Goal: Information Seeking & Learning: Check status

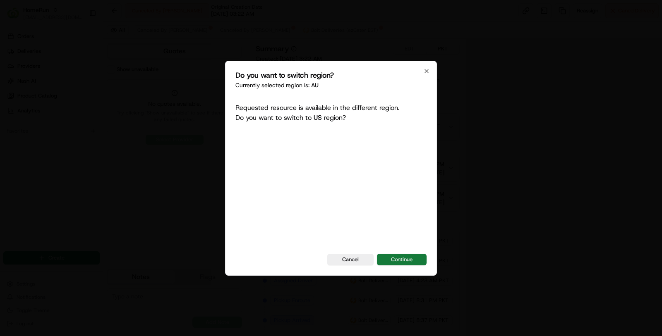
click at [399, 265] on button "Continue" at bounding box center [402, 260] width 50 height 12
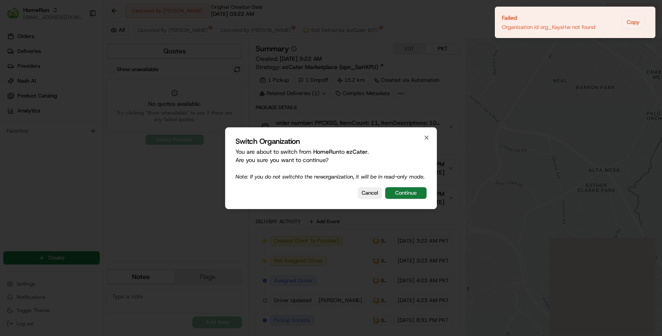
click at [402, 192] on button "Continue" at bounding box center [405, 193] width 41 height 12
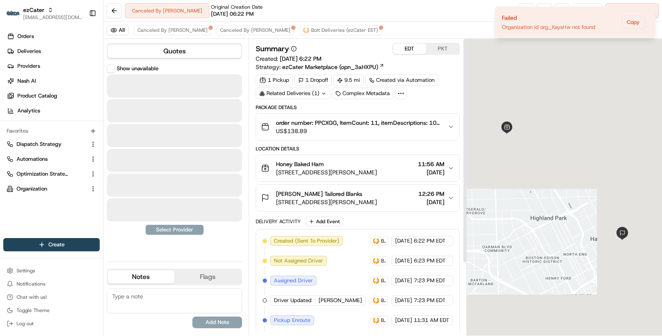
click at [411, 47] on button "EDT" at bounding box center [409, 48] width 33 height 11
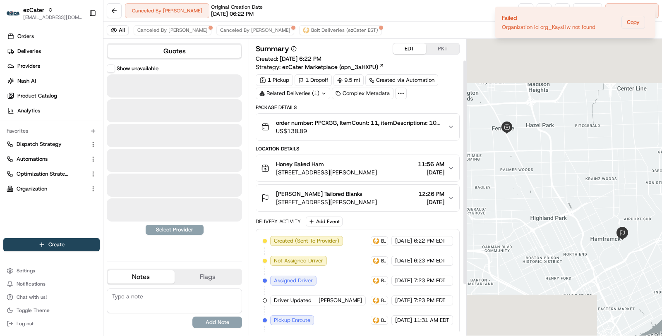
scroll to position [94, 0]
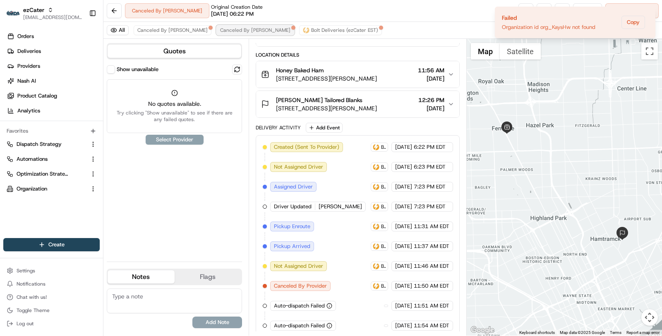
click at [229, 30] on span "Canceled By Nash" at bounding box center [255, 30] width 70 height 7
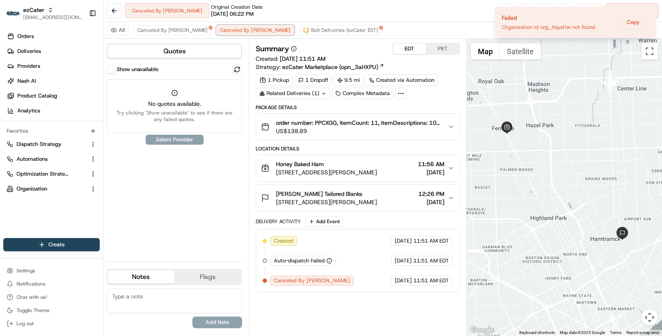
scroll to position [0, 0]
click at [162, 28] on span "Canceled By [PERSON_NAME]" at bounding box center [172, 30] width 70 height 7
click at [437, 54] on div "EDT PKT" at bounding box center [425, 49] width 67 height 12
click at [437, 48] on button "PKT" at bounding box center [442, 48] width 33 height 11
click at [161, 33] on button "Canceled By Nash" at bounding box center [173, 30] width 78 height 10
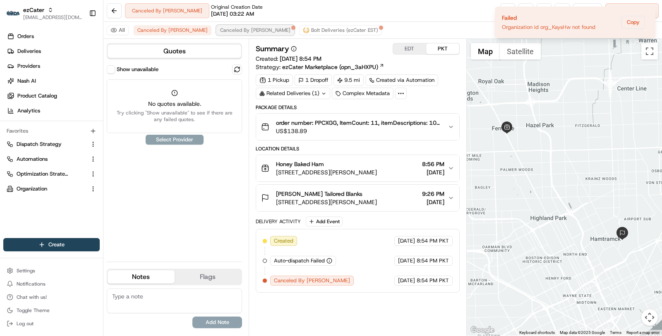
click at [216, 33] on button "Canceled By Nash" at bounding box center [255, 30] width 78 height 10
click at [311, 31] on span "Bolt Deliveries (ezCater EST)" at bounding box center [344, 30] width 67 height 7
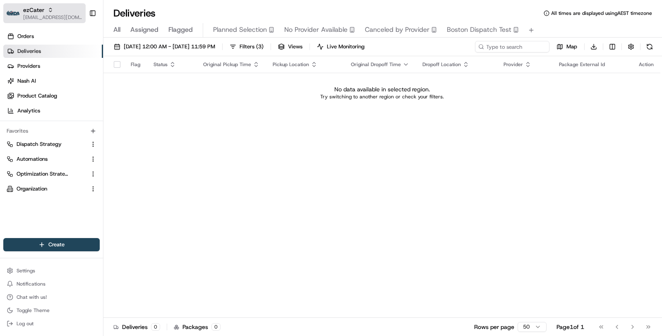
click at [52, 16] on span "[EMAIL_ADDRESS][DOMAIN_NAME]" at bounding box center [52, 17] width 59 height 7
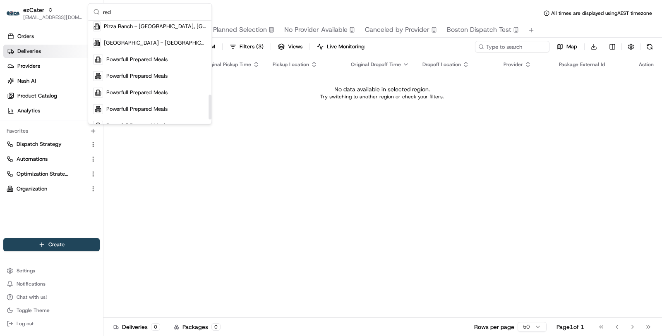
scroll to position [325, 0]
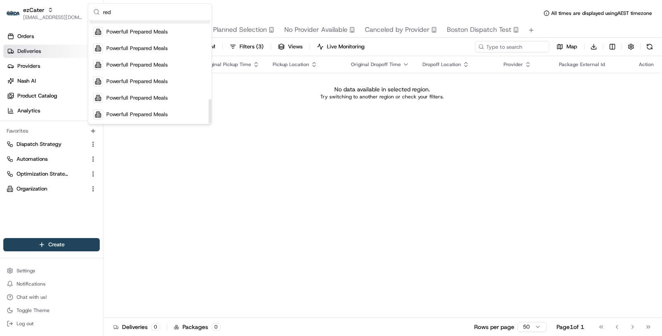
click at [165, 14] on input "red" at bounding box center [154, 12] width 103 height 17
paste input "Red's Best"
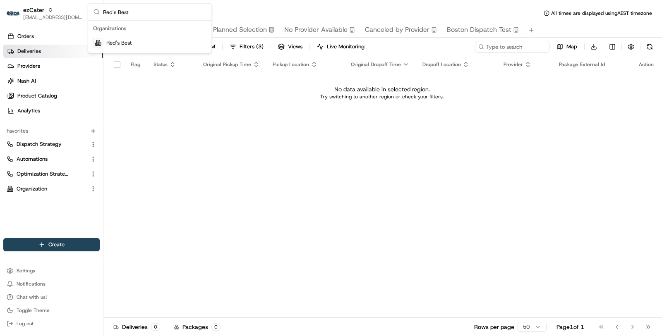
scroll to position [0, 0]
type input "Red's Best"
click at [156, 45] on div "Red's Best" at bounding box center [150, 43] width 120 height 17
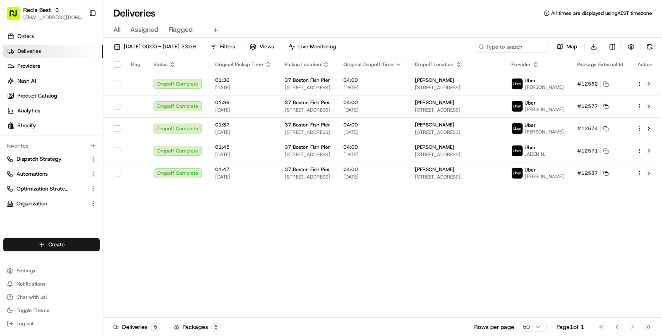
click at [253, 201] on div "Flag Status Original Pickup Time Pickup Location Original Dropoff Time Dropoff …" at bounding box center [381, 187] width 556 height 262
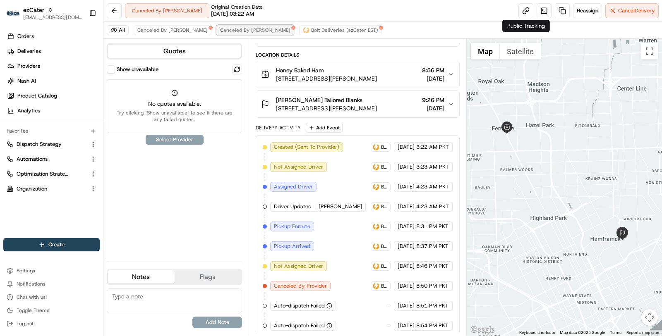
click at [219, 26] on button "Canceled By [PERSON_NAME]" at bounding box center [255, 30] width 78 height 10
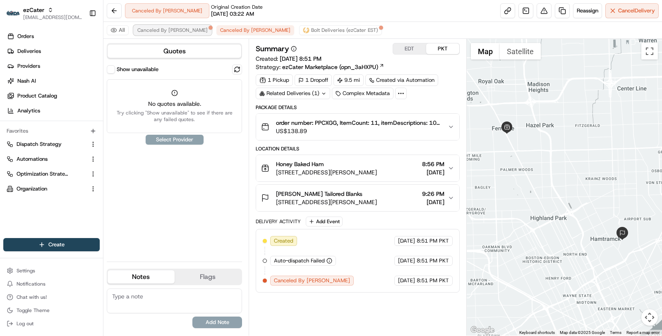
click at [153, 25] on button "Canceled By Nash" at bounding box center [173, 30] width 78 height 10
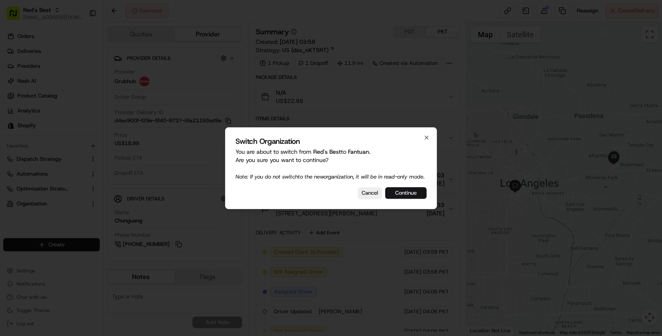
click at [399, 197] on button "Continue" at bounding box center [405, 193] width 41 height 12
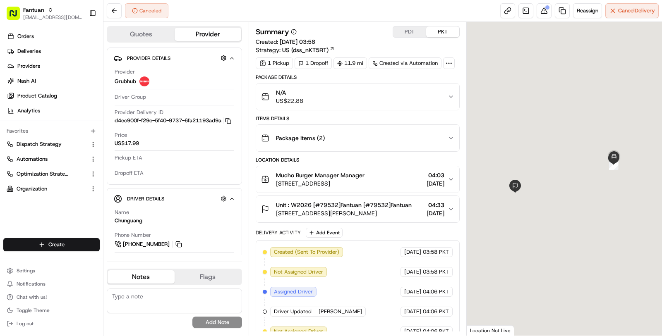
scroll to position [191, 0]
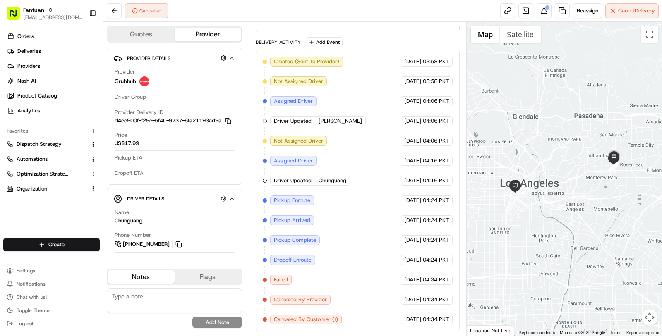
click at [285, 279] on span "Failed" at bounding box center [281, 279] width 14 height 7
click at [290, 296] on div "Canceled By Provider" at bounding box center [300, 300] width 60 height 10
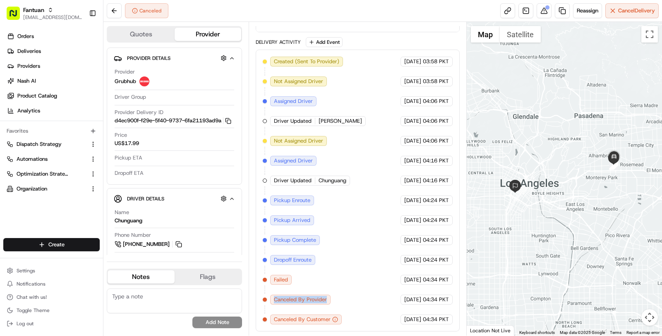
click at [290, 296] on div "Canceled By Provider" at bounding box center [300, 300] width 60 height 10
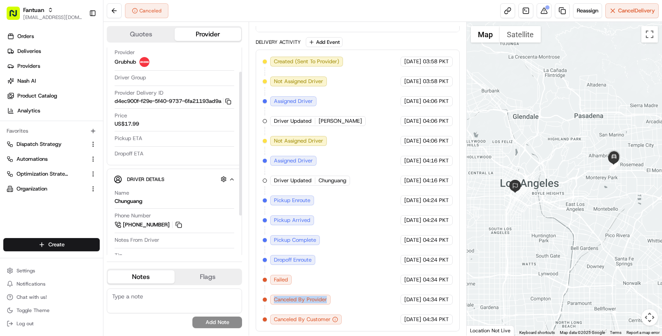
scroll to position [0, 0]
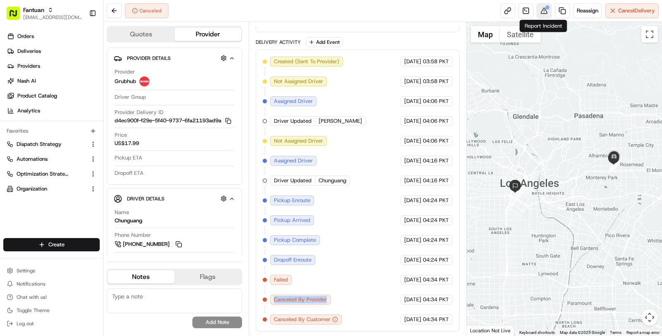
click at [540, 9] on button at bounding box center [543, 10] width 15 height 15
click at [280, 282] on span "Failed" at bounding box center [281, 279] width 14 height 7
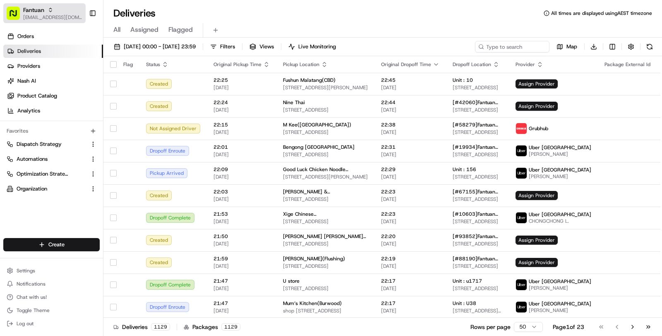
click at [63, 10] on div "Fantuan" at bounding box center [52, 10] width 59 height 8
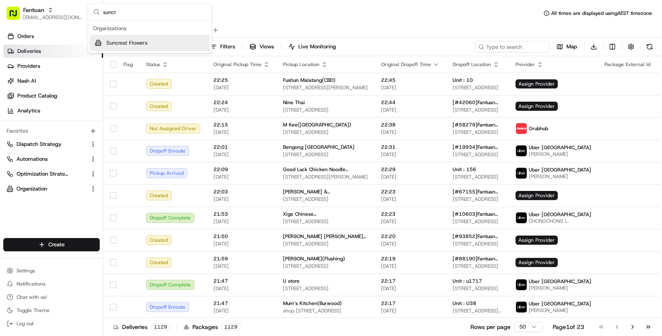
type input "suncr"
click at [117, 40] on span "Suncrest Flowers" at bounding box center [126, 42] width 41 height 7
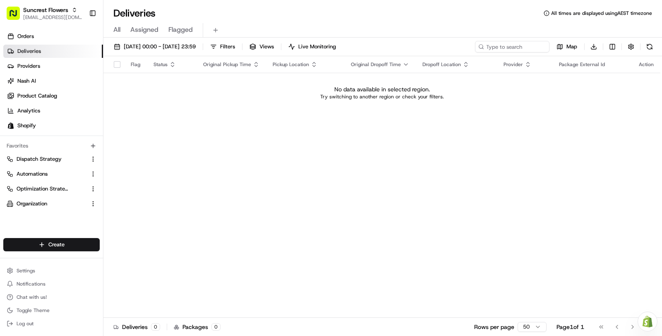
click at [62, 54] on link "Deliveries" at bounding box center [53, 51] width 100 height 13
click at [58, 41] on link "Orders" at bounding box center [53, 36] width 100 height 13
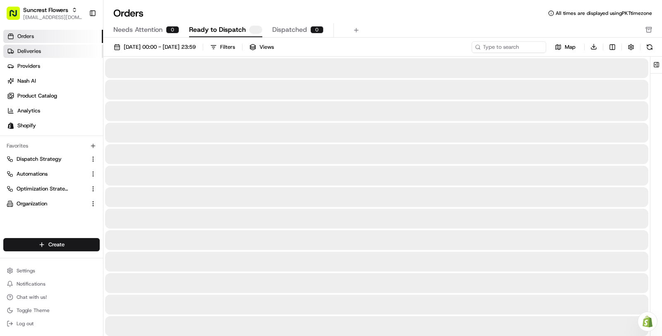
click at [59, 50] on link "Deliveries" at bounding box center [53, 51] width 100 height 13
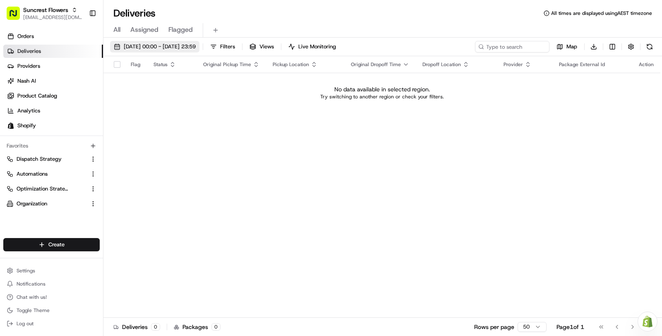
click at [156, 45] on span "20/08/2025 00:00 - 20/08/2025 23:59" at bounding box center [160, 46] width 72 height 7
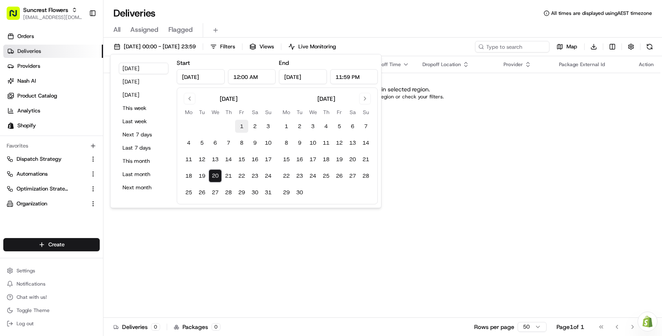
click at [238, 124] on button "1" at bounding box center [241, 126] width 13 height 13
type input "Aug 1, 2025"
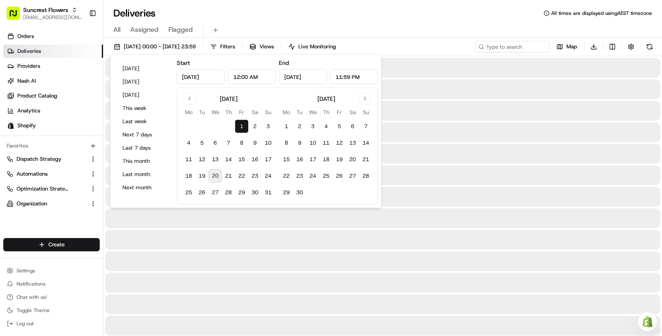
click at [218, 176] on button "20" at bounding box center [214, 176] width 13 height 13
type input "Aug 20, 2025"
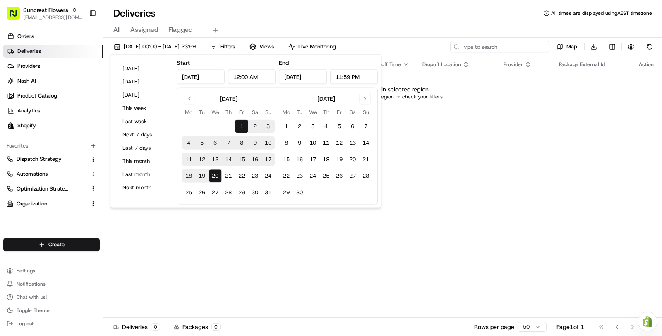
click at [515, 43] on input at bounding box center [499, 47] width 99 height 12
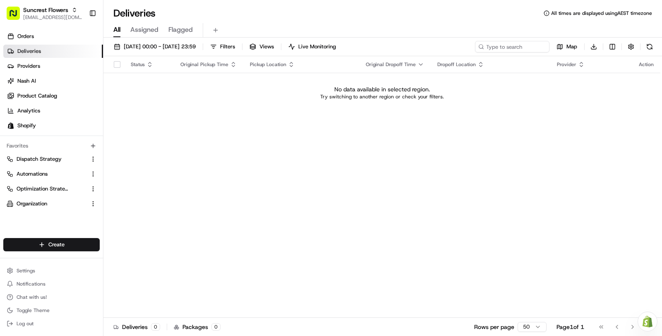
click at [119, 29] on span "All" at bounding box center [116, 30] width 7 height 10
click at [118, 32] on span "All" at bounding box center [116, 30] width 7 height 10
click at [172, 48] on span "01/08/2025 00:00 - 20/08/2025 23:59" at bounding box center [160, 46] width 72 height 7
click at [145, 45] on span "[DATE] 00:00 - [DATE] 23:59" at bounding box center [160, 46] width 72 height 7
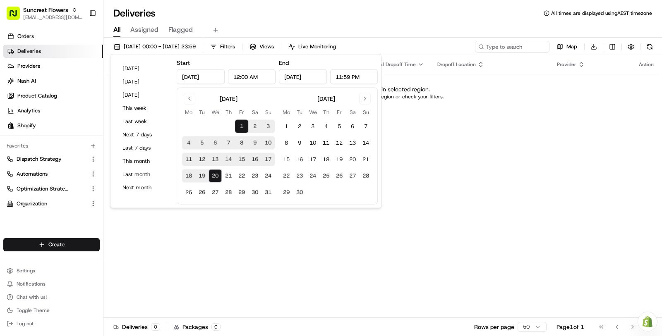
click at [396, 153] on div "Status Original Pickup Time Pickup Location Original Dropoff Time Dropoff Locat…" at bounding box center [381, 187] width 556 height 262
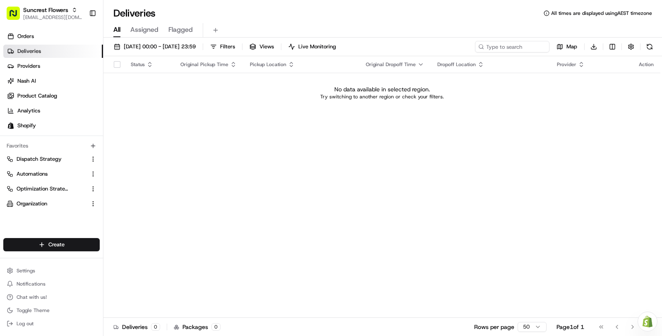
click at [52, 50] on link "Deliveries" at bounding box center [53, 51] width 100 height 13
click at [52, 39] on link "Orders" at bounding box center [53, 36] width 100 height 13
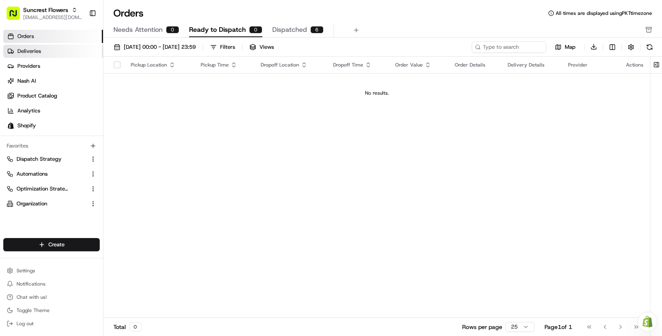
click at [52, 51] on link "Deliveries" at bounding box center [53, 51] width 100 height 13
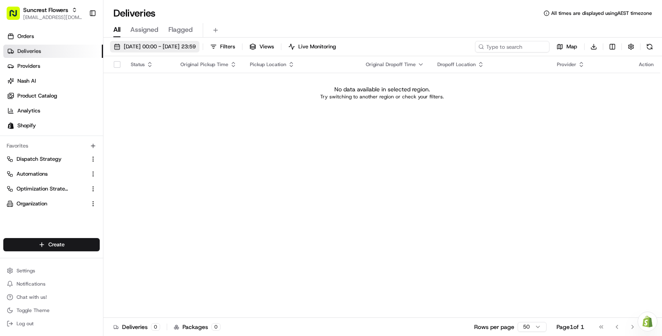
click at [165, 51] on button "01/08/2025 00:00 - 20/08/2025 23:59" at bounding box center [154, 47] width 89 height 12
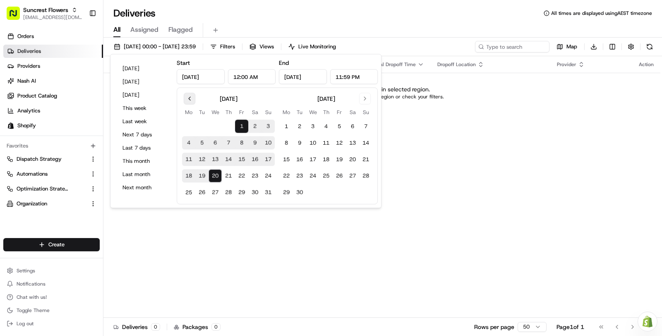
click at [187, 99] on button "Go to previous month" at bounding box center [190, 99] width 12 height 12
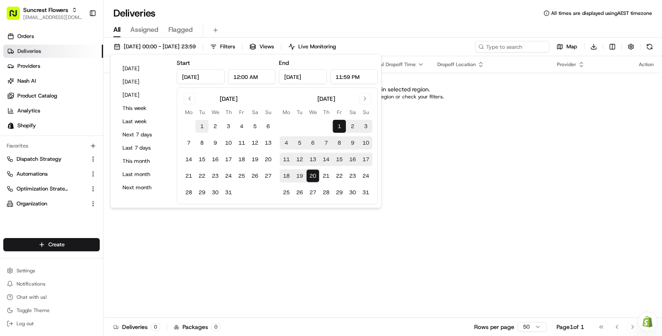
click at [202, 126] on button "1" at bounding box center [201, 126] width 13 height 13
type input "Jul 1, 2025"
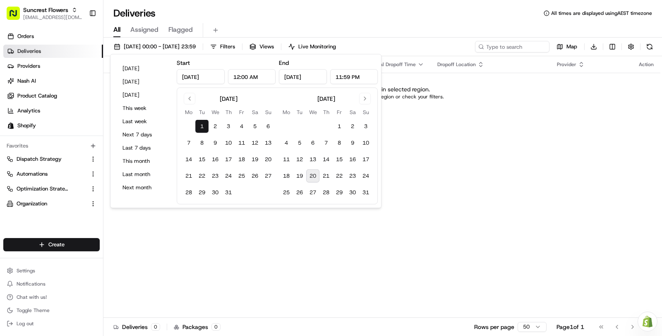
click at [317, 179] on button "20" at bounding box center [312, 176] width 13 height 13
type input "Aug 20, 2025"
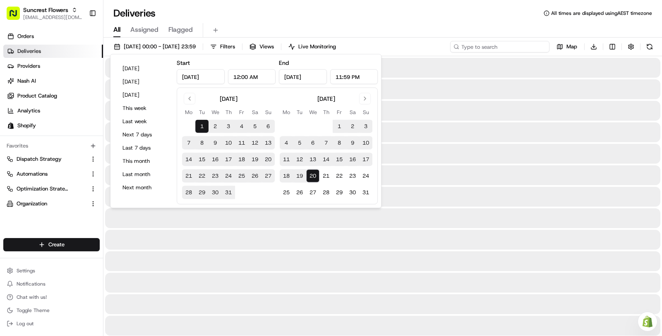
click at [500, 46] on input at bounding box center [499, 47] width 99 height 12
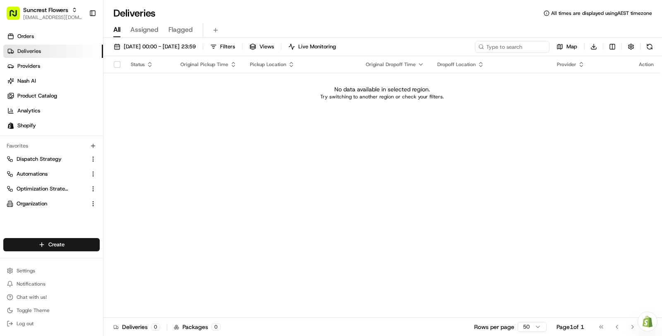
click at [153, 34] on span "Assigned" at bounding box center [144, 30] width 28 height 10
click at [244, 48] on span "Filters ( 1 )" at bounding box center [232, 46] width 24 height 7
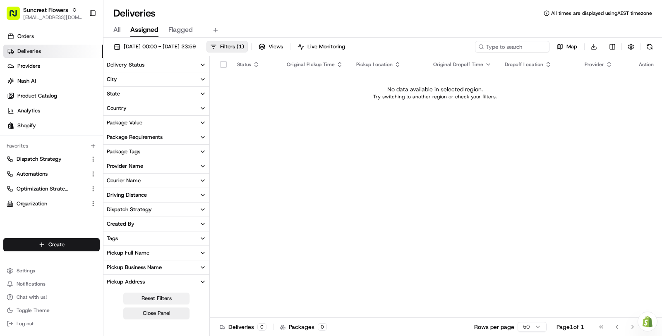
click at [163, 297] on button "Reset Filters" at bounding box center [156, 299] width 66 height 12
click at [56, 61] on link "Providers" at bounding box center [53, 66] width 100 height 13
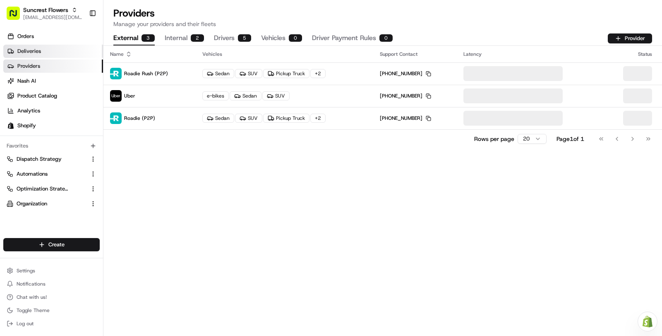
click at [56, 51] on link "Deliveries" at bounding box center [53, 51] width 100 height 13
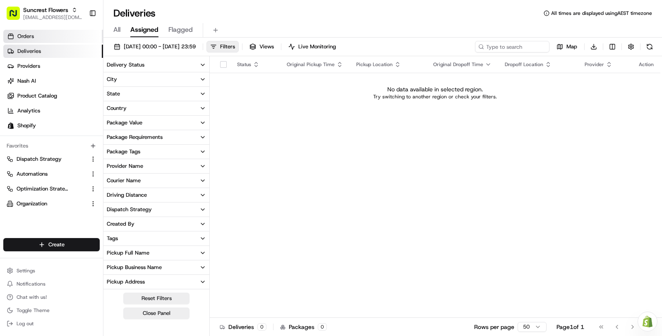
click at [55, 42] on link "Orders" at bounding box center [53, 36] width 100 height 13
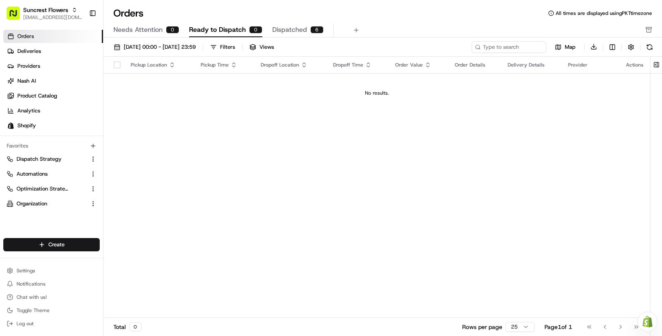
click at [296, 26] on span "Dispatched" at bounding box center [289, 30] width 35 height 10
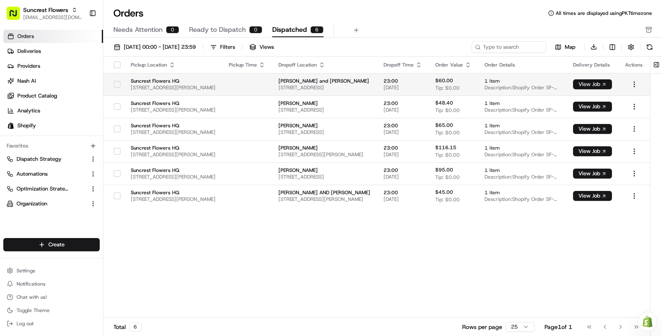
click at [595, 85] on button "View Job" at bounding box center [592, 84] width 39 height 10
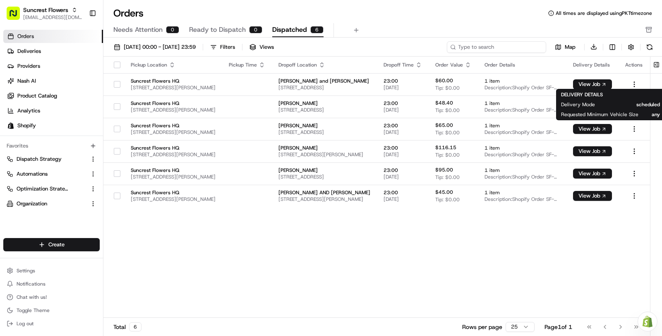
click at [520, 48] on input at bounding box center [496, 47] width 99 height 12
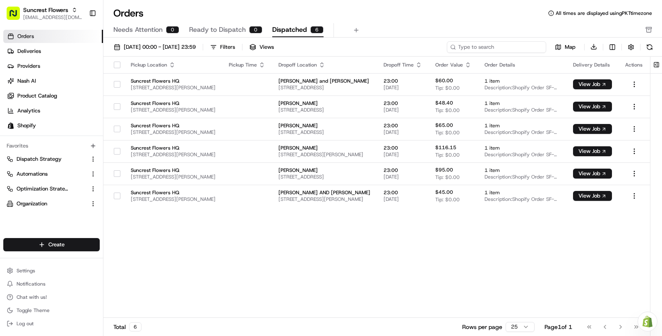
paste input "Delaney"
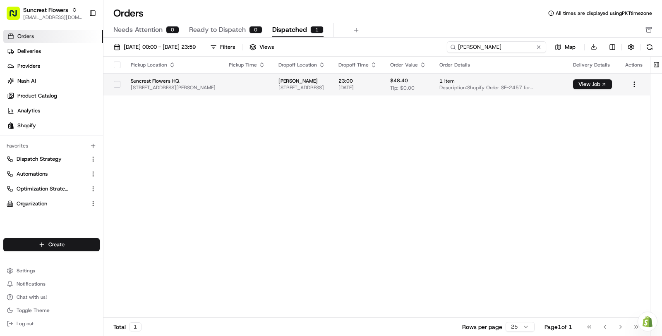
type input "Delaney"
click at [383, 80] on td "23:00 20/08/2025" at bounding box center [358, 84] width 52 height 22
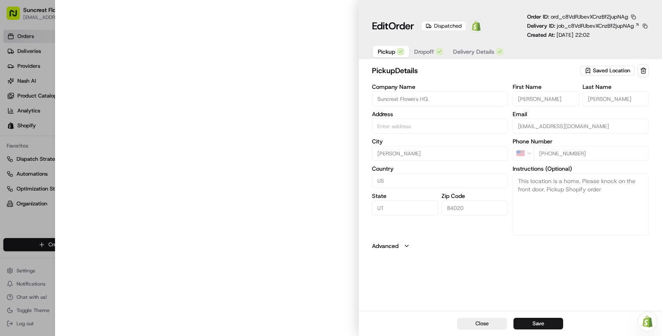
type input "15281 Tall Woods Drive, Draper, UT 84020, US"
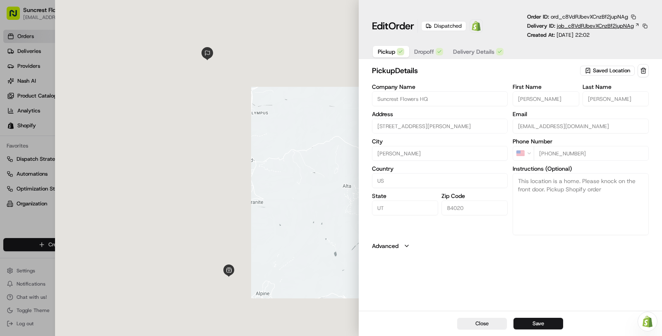
click at [568, 25] on span "job_c8VdRJbevXCnzBf2jupNAg" at bounding box center [594, 25] width 77 height 7
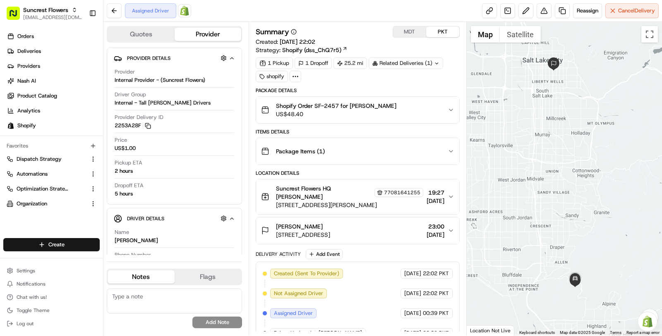
click at [415, 29] on button "MDT" at bounding box center [409, 31] width 33 height 11
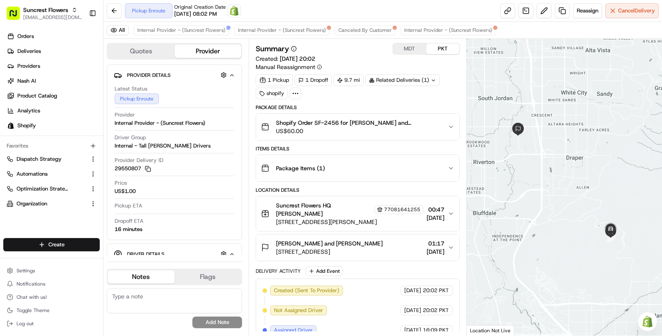
click at [411, 53] on button "MDT" at bounding box center [409, 48] width 33 height 11
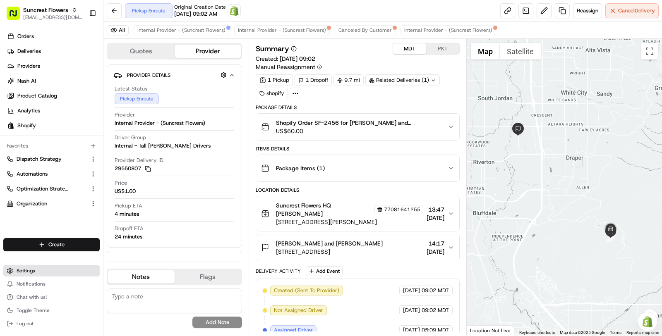
click at [33, 275] on button "Settings" at bounding box center [51, 271] width 96 height 12
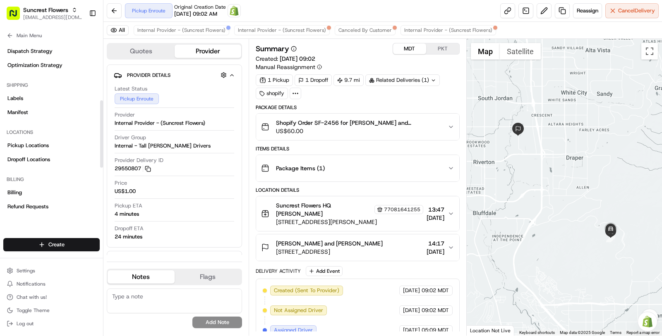
scroll to position [148, 0]
click at [64, 131] on div "Locations" at bounding box center [51, 133] width 96 height 13
click at [64, 146] on link "Pickup Locations" at bounding box center [51, 147] width 96 height 13
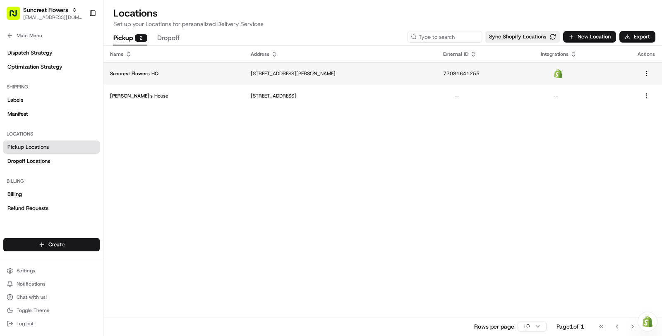
click at [191, 81] on td "Suncrest Flowers HQ" at bounding box center [173, 73] width 141 height 22
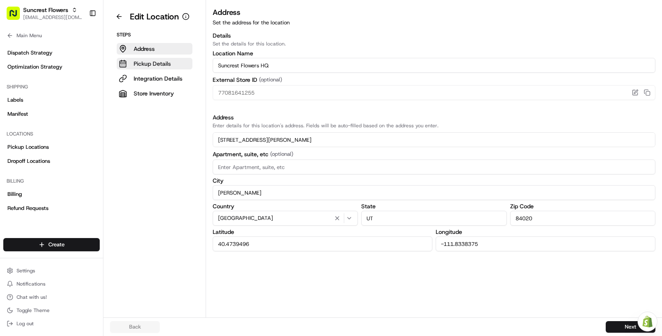
click at [153, 66] on p "Pickup Details" at bounding box center [152, 64] width 37 height 8
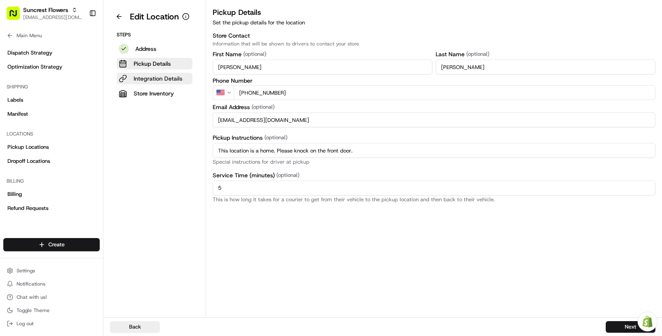
click at [157, 77] on p "Integration Details" at bounding box center [158, 78] width 49 height 8
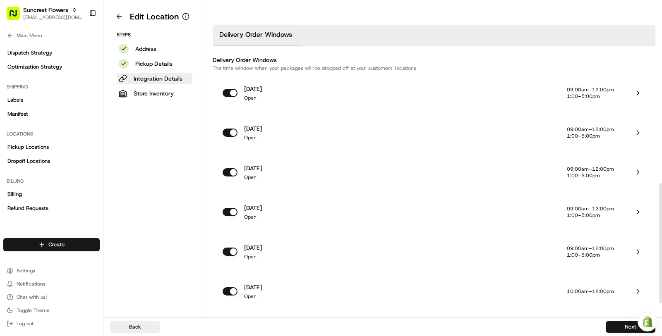
scroll to position [472, 0]
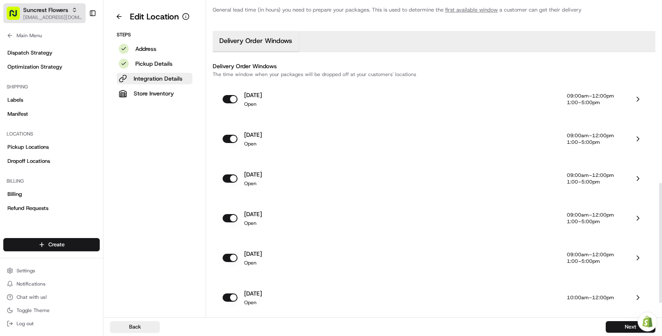
click at [53, 17] on span "[EMAIL_ADDRESS][DOMAIN_NAME]" at bounding box center [52, 17] width 59 height 7
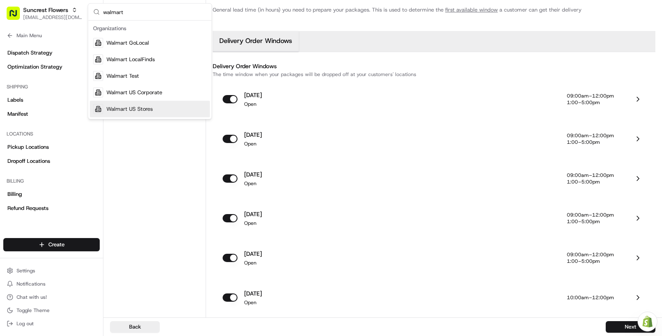
type input "walmart"
click at [142, 112] on div "Walmart US Stores" at bounding box center [150, 109] width 120 height 17
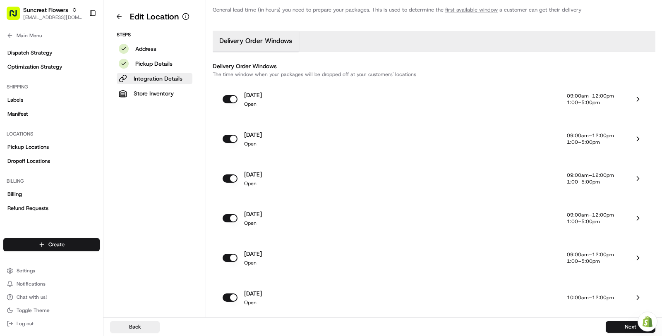
scroll to position [0, 0]
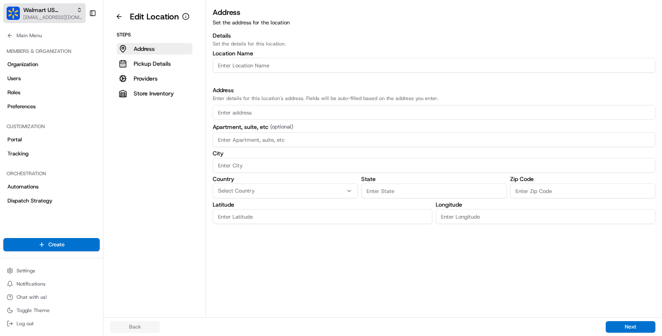
click at [33, 14] on span "Walmart US Stores" at bounding box center [48, 10] width 50 height 8
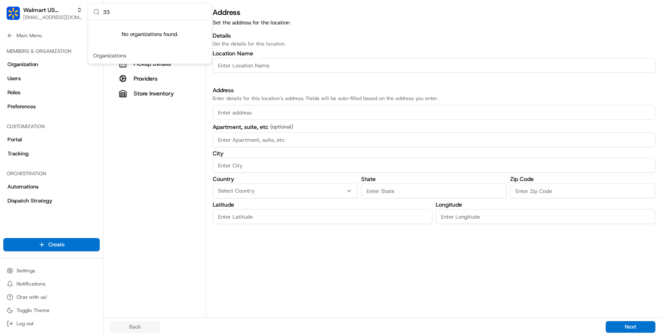
type input "3"
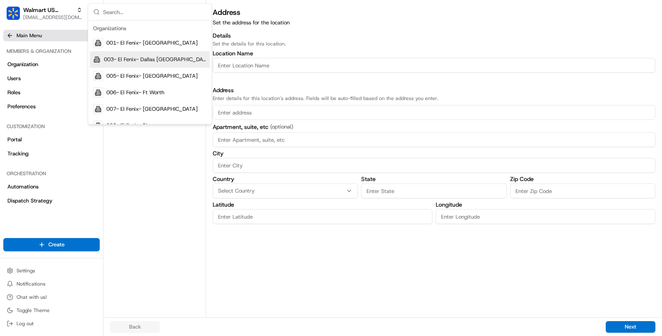
click at [43, 36] on button "Main Menu" at bounding box center [51, 36] width 96 height 12
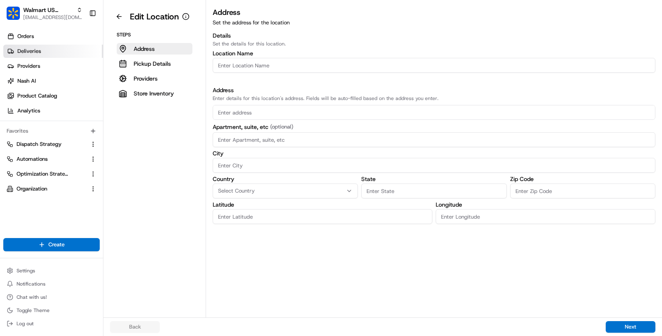
click at [46, 52] on link "Deliveries" at bounding box center [53, 51] width 100 height 13
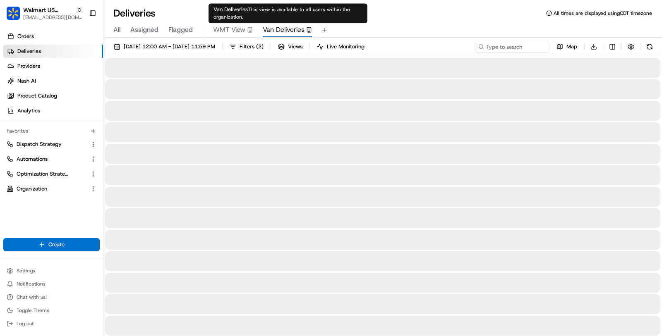
click at [290, 25] on span "Van Deliveries" at bounding box center [284, 30] width 42 height 10
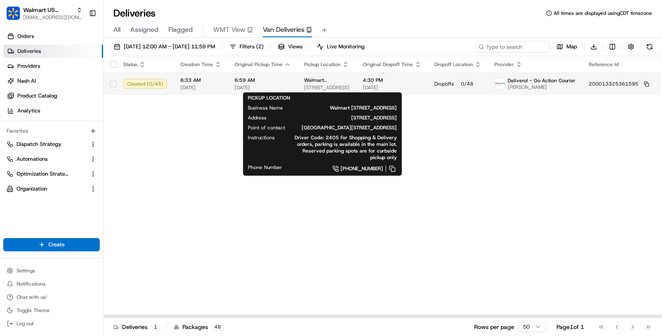
click at [313, 88] on span "19501 NW 27TH AVE, MIAMI GARDENS, FL, 33056, US" at bounding box center [326, 87] width 45 height 7
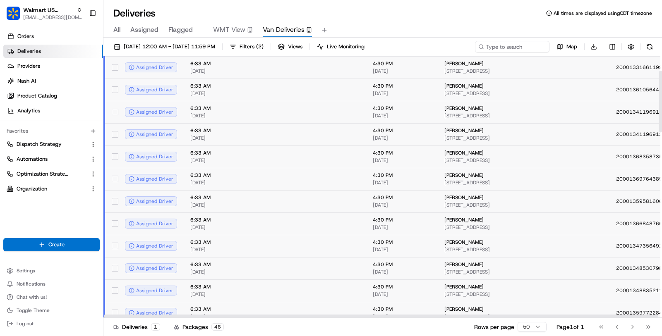
scroll to position [53, 0]
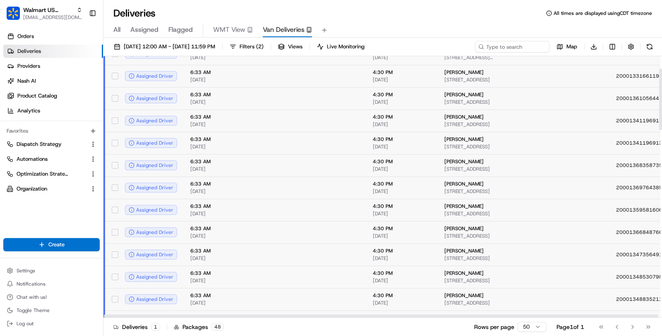
click at [233, 142] on td "6:33 AM 08/20/2025" at bounding box center [211, 143] width 54 height 22
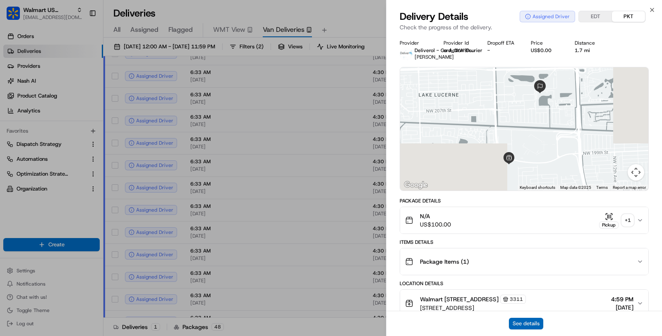
click at [517, 325] on button "See details" at bounding box center [526, 324] width 34 height 12
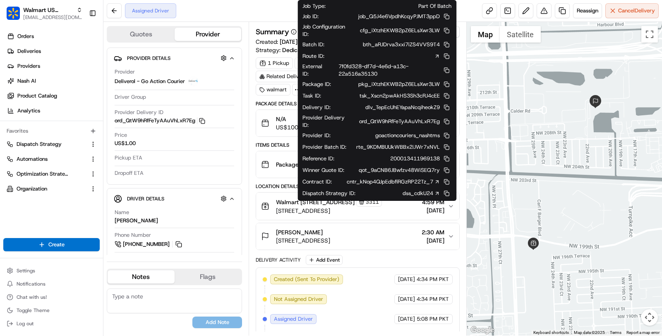
click at [438, 181] on icon at bounding box center [437, 182] width 2 height 2
click at [265, 76] on div "Related Deliveries (1)" at bounding box center [293, 77] width 74 height 12
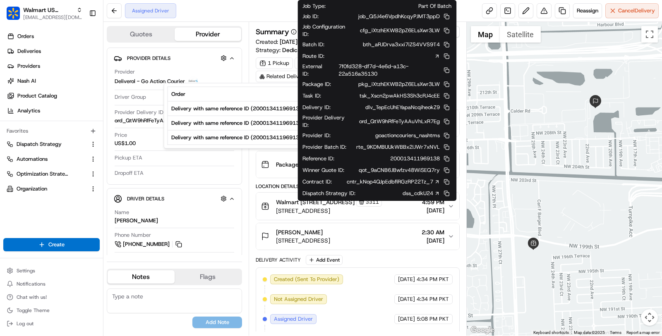
click at [288, 22] on div "Summary EDT PKT Created: [DATE] 4:33 PM Strategy: Dedicated Van Delivery (dss_c…" at bounding box center [357, 179] width 218 height 314
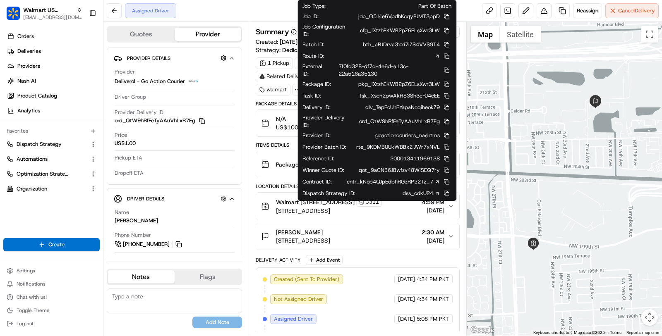
click at [439, 179] on icon at bounding box center [437, 182] width 6 height 6
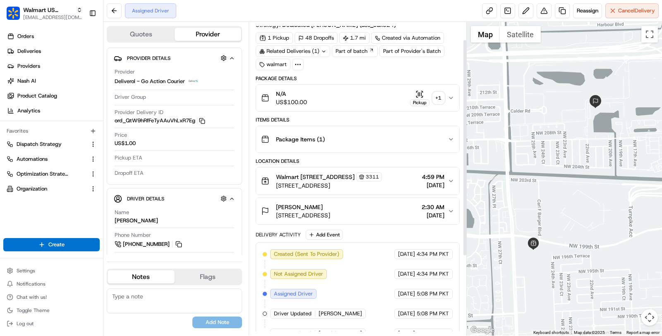
scroll to position [26, 0]
click at [338, 133] on div "Package Items ( 1 )" at bounding box center [354, 139] width 186 height 17
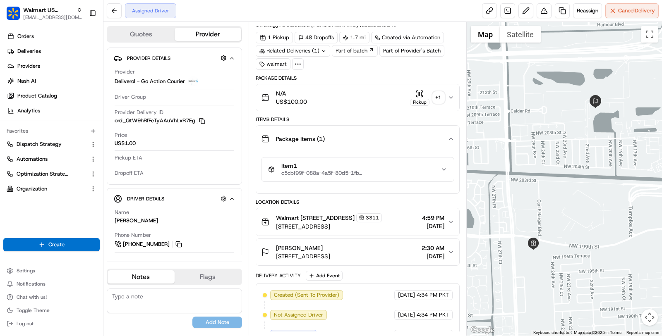
click at [338, 134] on div "Package Items ( 1 )" at bounding box center [354, 139] width 186 height 17
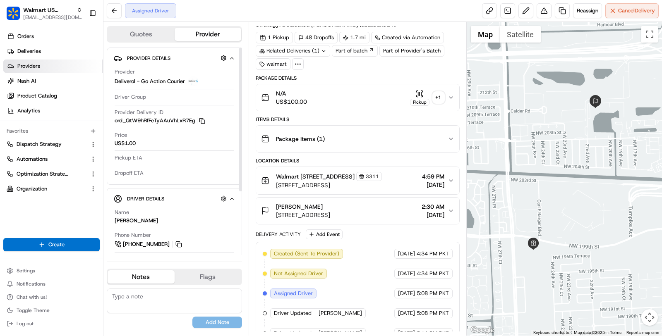
click at [84, 65] on link "Providers" at bounding box center [53, 66] width 100 height 13
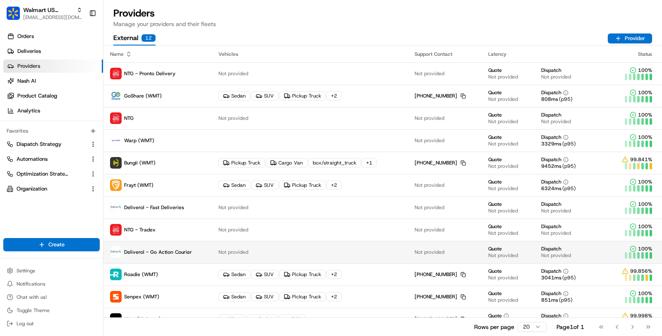
scroll to position [12, 0]
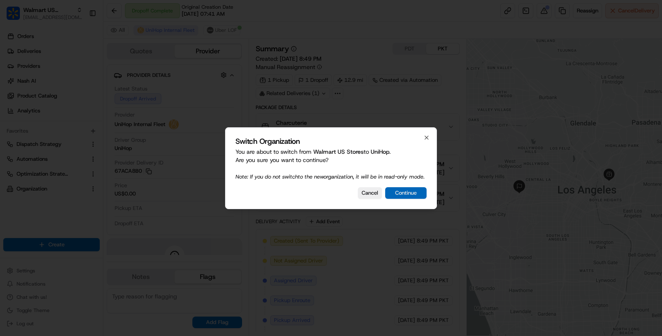
click at [408, 199] on button "Continue" at bounding box center [405, 193] width 41 height 12
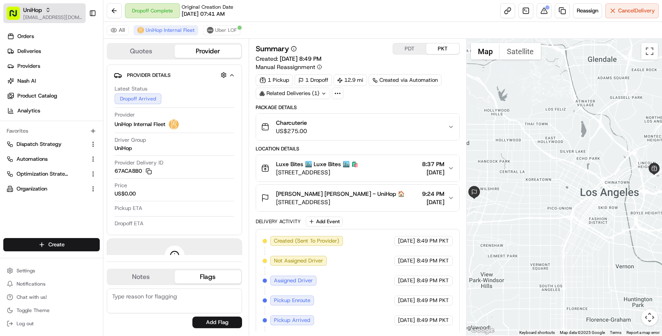
click at [36, 15] on span "[EMAIL_ADDRESS][DOMAIN_NAME]" at bounding box center [52, 17] width 59 height 7
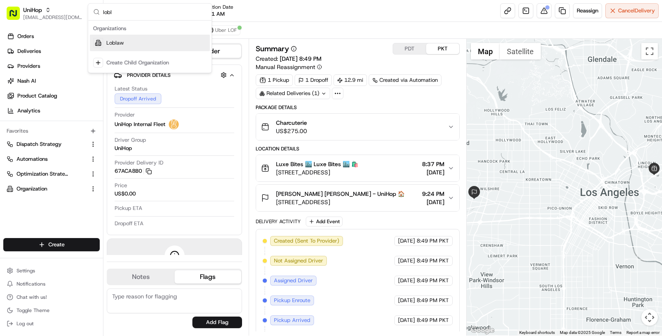
type input "lobl"
click at [95, 46] on div "Suggestions" at bounding box center [98, 43] width 10 height 10
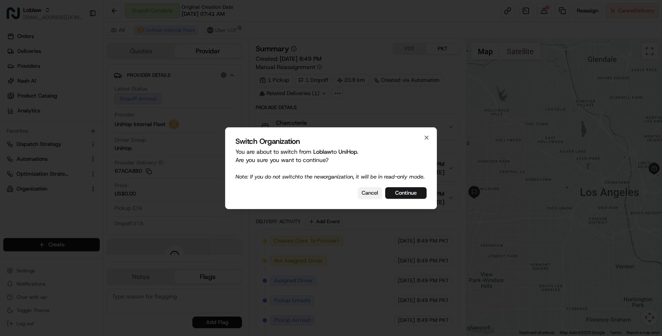
click at [366, 198] on button "Cancel" at bounding box center [370, 193] width 24 height 12
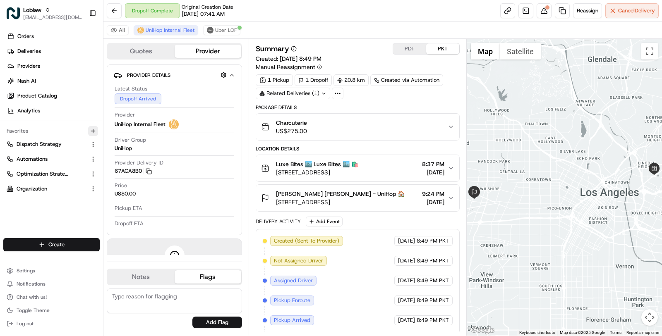
click at [95, 130] on icon "button" at bounding box center [93, 131] width 7 height 7
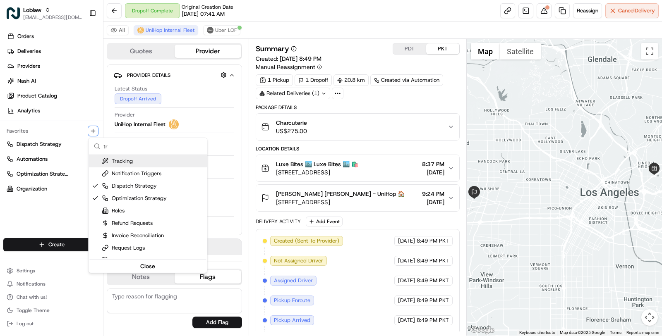
type input "t"
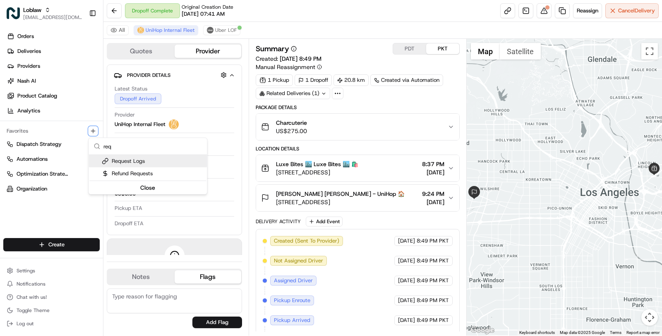
type input "req"
click at [137, 160] on div "Request Logs" at bounding box center [123, 161] width 43 height 7
click at [63, 219] on html "Loblaw [EMAIL_ADDRESS][DOMAIN_NAME] Toggle Sidebar Orders Deliveries Providers …" at bounding box center [331, 168] width 662 height 336
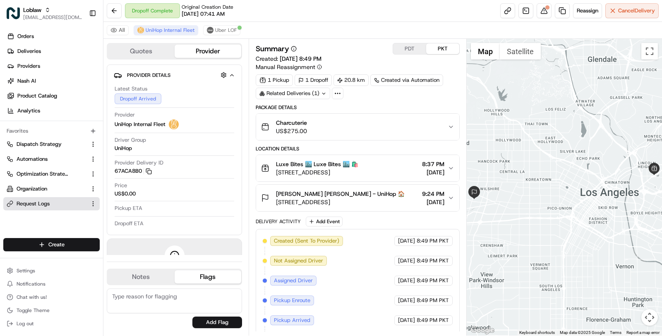
click at [44, 205] on span "Request Logs" at bounding box center [33, 203] width 33 height 7
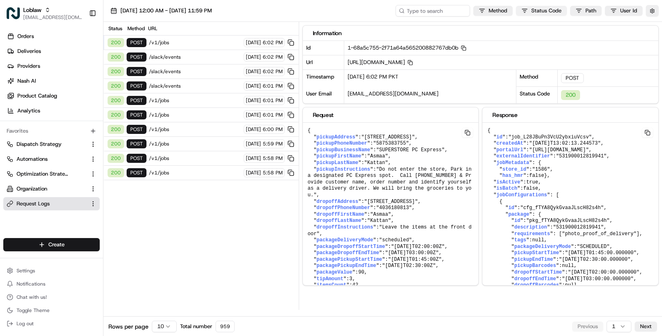
click at [542, 10] on html "Loblaw [EMAIL_ADDRESS][DOMAIN_NAME] Toggle Sidebar Orders Deliveries Providers …" at bounding box center [331, 168] width 662 height 336
click at [500, 38] on span at bounding box center [499, 39] width 7 height 7
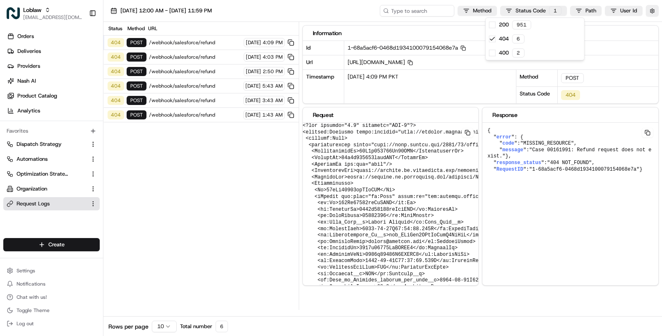
click at [528, 11] on html "Loblaw [EMAIL_ADDRESS][DOMAIN_NAME] Toggle Sidebar Orders Deliveries Providers …" at bounding box center [331, 168] width 662 height 336
click at [526, 7] on html "Loblaw [EMAIL_ADDRESS][DOMAIN_NAME] Toggle Sidebar Orders Deliveries Providers …" at bounding box center [331, 168] width 662 height 336
click at [492, 50] on span at bounding box center [492, 53] width 7 height 7
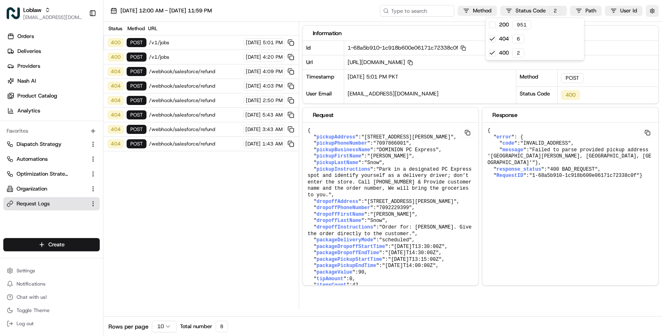
click at [518, 11] on html "Loblaw [EMAIL_ADDRESS][DOMAIN_NAME] Toggle Sidebar Orders Deliveries Providers …" at bounding box center [331, 168] width 662 height 336
click at [519, 7] on html "Loblaw [EMAIL_ADDRESS][DOMAIN_NAME] Toggle Sidebar Orders Deliveries Providers …" at bounding box center [331, 168] width 662 height 336
click at [488, 39] on div "404 6" at bounding box center [534, 39] width 98 height 14
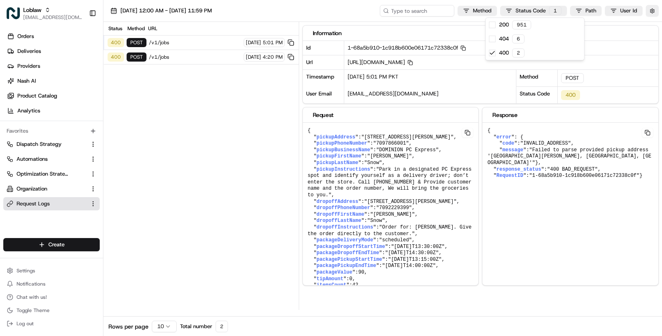
click at [192, 54] on html "Loblaw [EMAIL_ADDRESS][DOMAIN_NAME] Toggle Sidebar Orders Deliveries Providers …" at bounding box center [331, 168] width 662 height 336
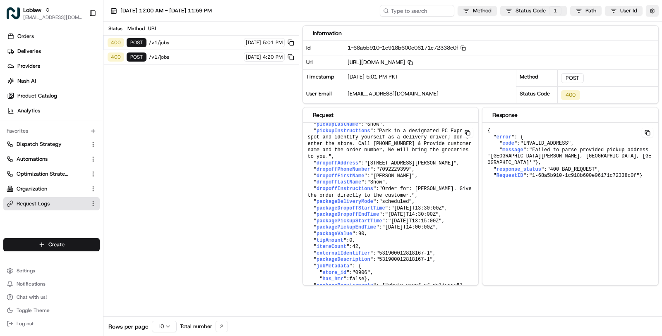
click at [225, 57] on span "/v1/jobs" at bounding box center [195, 57] width 92 height 7
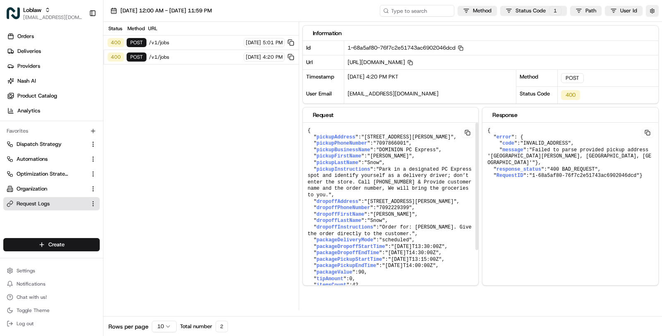
drag, startPoint x: 448, startPoint y: 143, endPoint x: 367, endPoint y: 134, distance: 81.5
click at [367, 134] on span ""[STREET_ADDRESS][PERSON_NAME]"" at bounding box center [407, 137] width 92 height 6
copy span "[STREET_ADDRESS][PERSON_NAME]"
click at [469, 48] on div "1-68a5af80-76f7c2e51743ac6902046dcd Copy 1-68a5af80-76f7c2e51743ac6902046dcd" at bounding box center [501, 48] width 314 height 14
click at [463, 48] on icon "button" at bounding box center [460, 47] width 5 height 5
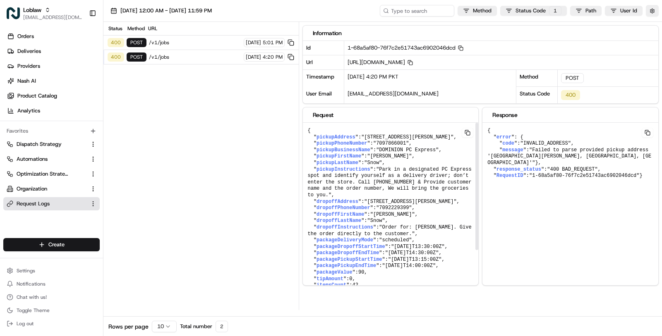
drag, startPoint x: 367, startPoint y: 134, endPoint x: 447, endPoint y: 141, distance: 80.1
click at [447, 140] on span ""[STREET_ADDRESS][PERSON_NAME]"" at bounding box center [407, 137] width 92 height 6
copy span "[STREET_ADDRESS][PERSON_NAME]"
drag, startPoint x: 383, startPoint y: 157, endPoint x: 390, endPoint y: 157, distance: 7.0
click at [390, 157] on pre "{ " pickupAddress ": "Hwy Main General Delivery, [GEOGRAPHIC_DATA][PERSON_NAME]…" at bounding box center [391, 231] width 176 height 216
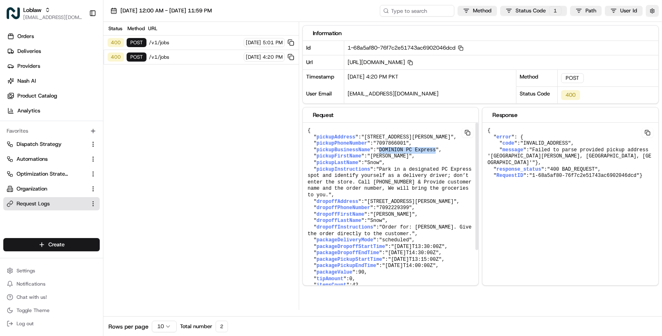
drag, startPoint x: 439, startPoint y: 154, endPoint x: 382, endPoint y: 153, distance: 56.2
click at [382, 153] on span ""DOMINION PC Express"" at bounding box center [407, 150] width 62 height 6
copy span "DOMINION PC Express"
click at [390, 165] on pre "{ " pickupAddress ": "Hwy Main General Delivery, Bay Roberts, Newfoundland And …" at bounding box center [391, 231] width 176 height 216
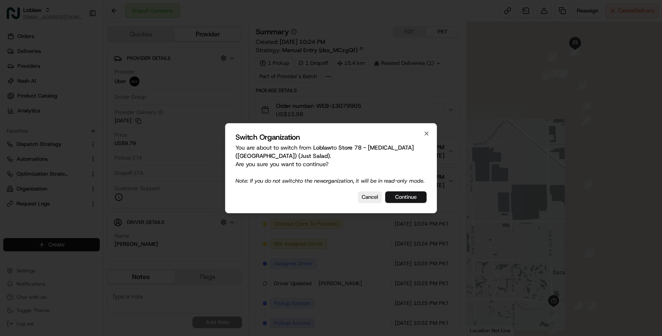
click at [392, 203] on button "Continue" at bounding box center [405, 197] width 41 height 12
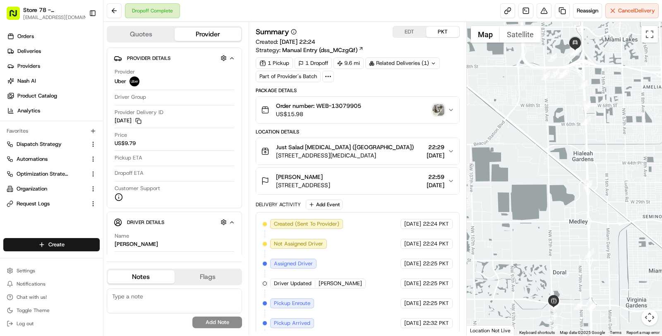
click at [413, 65] on div "Related Deliveries (1)" at bounding box center [402, 63] width 74 height 12
click at [525, 4] on link at bounding box center [525, 10] width 15 height 15
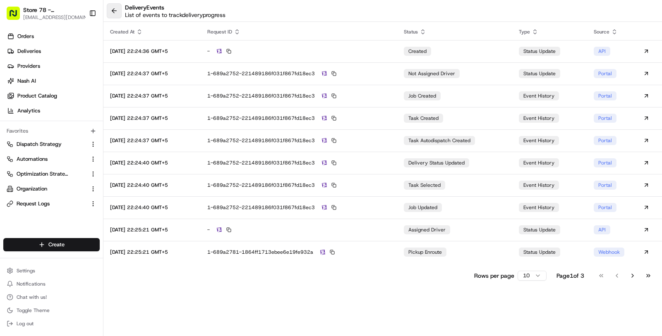
click at [114, 14] on button at bounding box center [114, 10] width 15 height 15
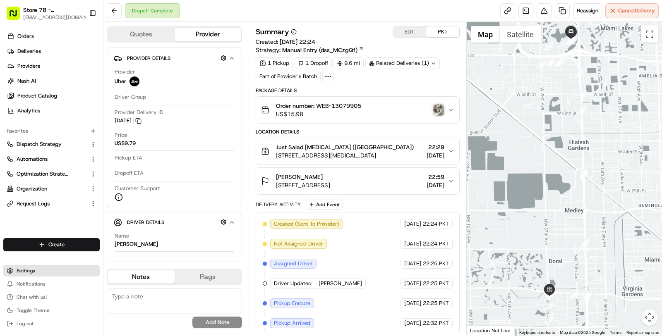
click at [42, 274] on button "Settings" at bounding box center [51, 271] width 96 height 12
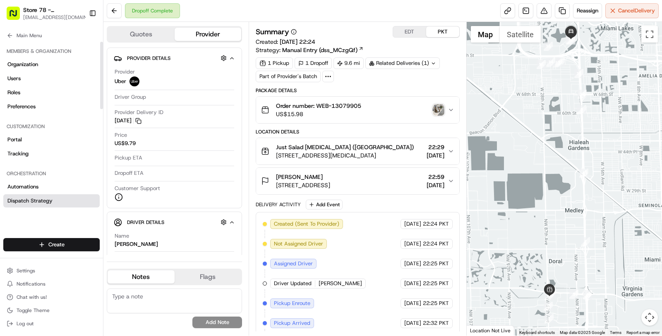
scroll to position [262, 0]
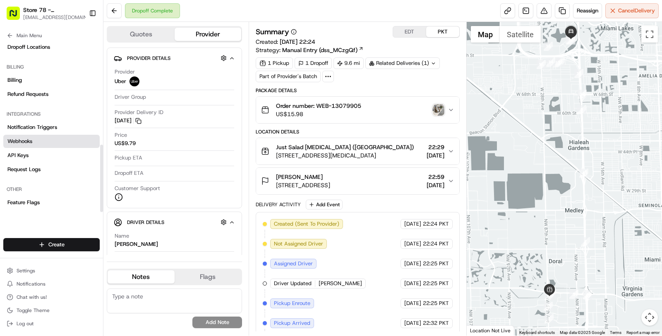
click at [52, 140] on link "Webhooks" at bounding box center [51, 141] width 96 height 13
